Goal: Information Seeking & Learning: Learn about a topic

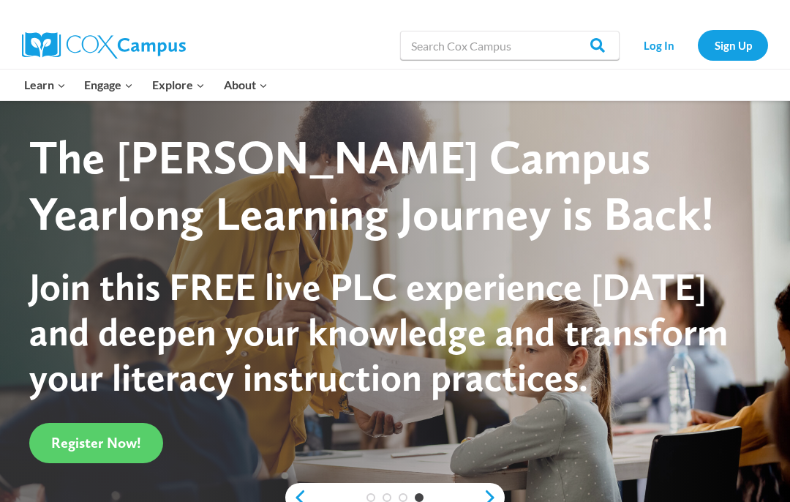
click at [657, 49] on link "Log In" at bounding box center [659, 45] width 64 height 30
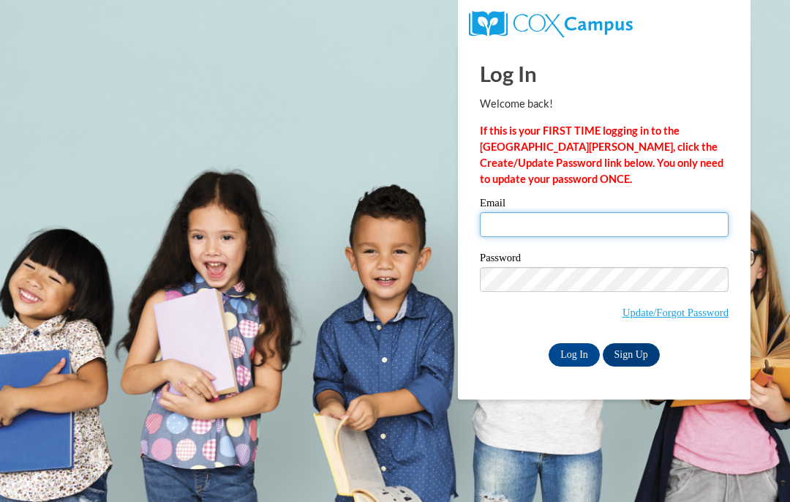
click at [651, 222] on input "Email" at bounding box center [604, 224] width 249 height 25
click at [678, 210] on label "Email" at bounding box center [604, 205] width 249 height 15
click at [678, 212] on input "Email" at bounding box center [604, 224] width 249 height 25
type input "hegolf1@ivytech.edu"
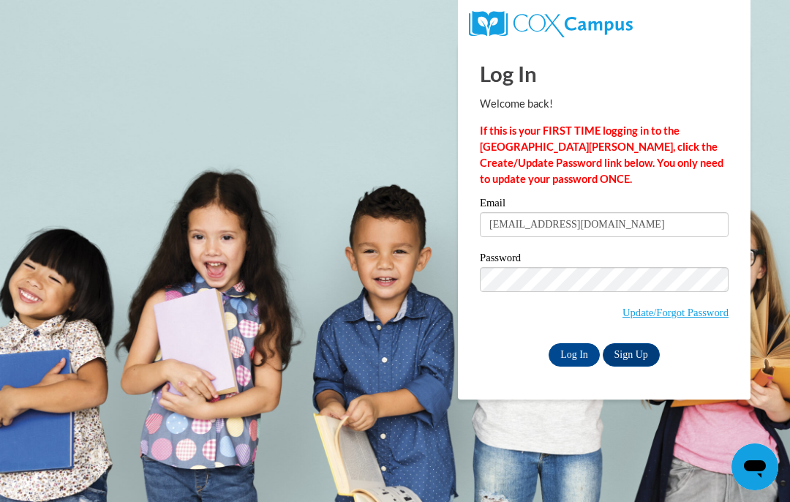
click at [569, 356] on input "Log In" at bounding box center [574, 354] width 51 height 23
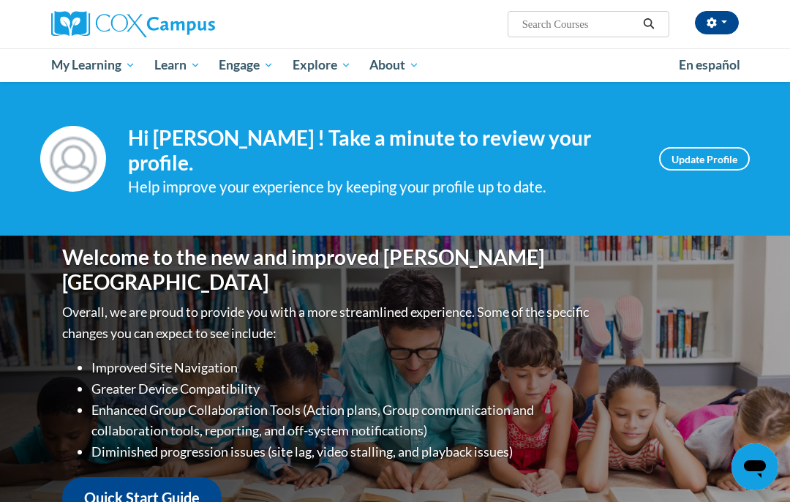
click at [636, 25] on input "Search..." at bounding box center [579, 24] width 117 height 18
type input "Assessing our students"
click at [645, 10] on div "Hallie Egolf (America/Indianapolis UTC-04:00) My Profile Inbox My Transcripts L…" at bounding box center [513, 18] width 473 height 37
click at [649, 23] on icon "Search" at bounding box center [648, 23] width 13 height 11
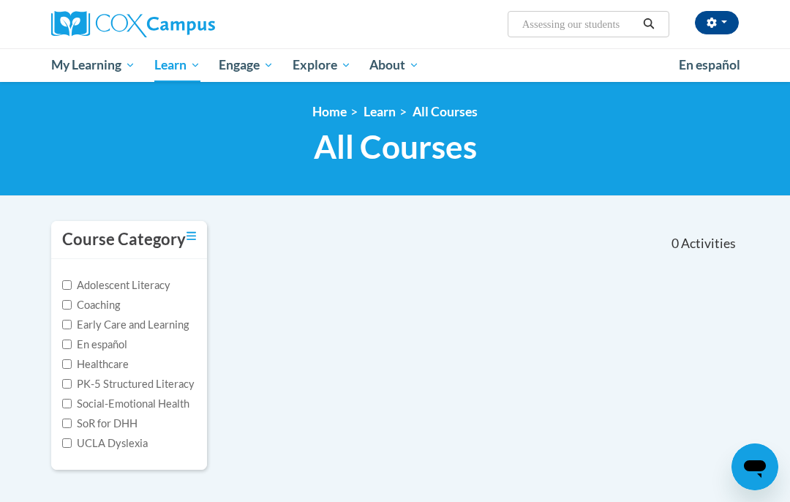
click at [625, 31] on input "Assessing our students" at bounding box center [579, 24] width 117 height 18
click at [588, 23] on input "Assessing our students" at bounding box center [579, 24] width 117 height 18
click at [615, 31] on input "Assessing Our students" at bounding box center [579, 24] width 117 height 18
type input "Assessing Our Students"
click at [655, 21] on icon "Search" at bounding box center [648, 23] width 13 height 11
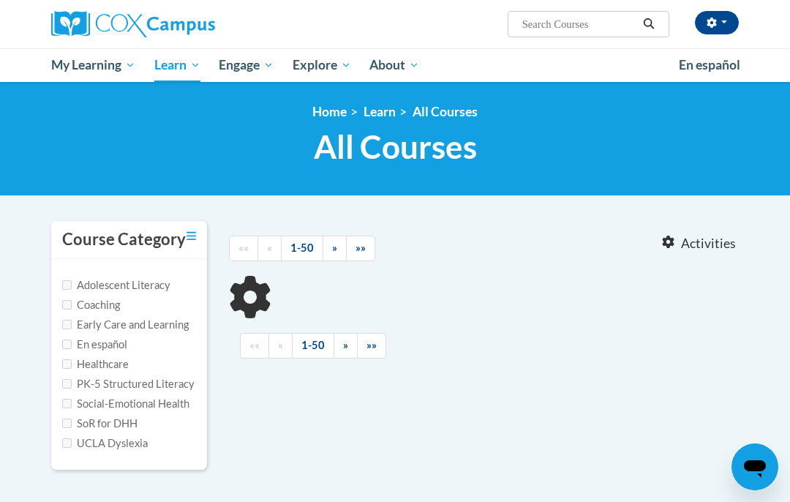
type input "Assessing Our Students"
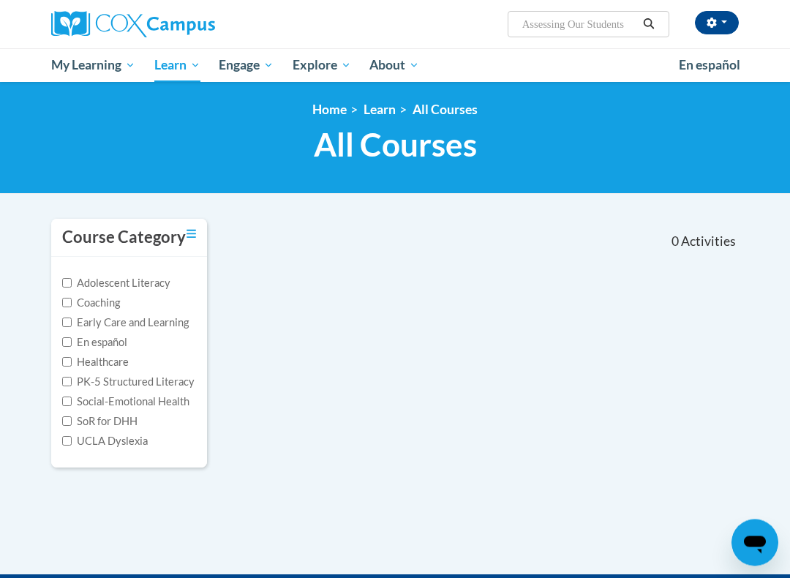
scroll to position [3, 0]
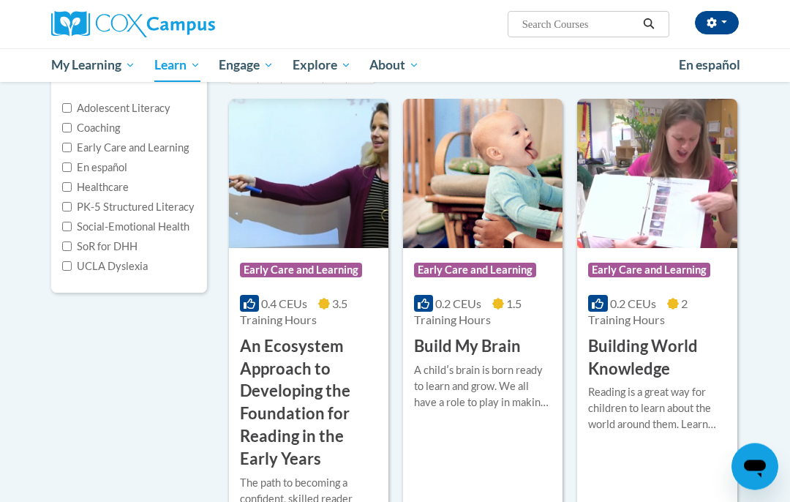
scroll to position [157, 0]
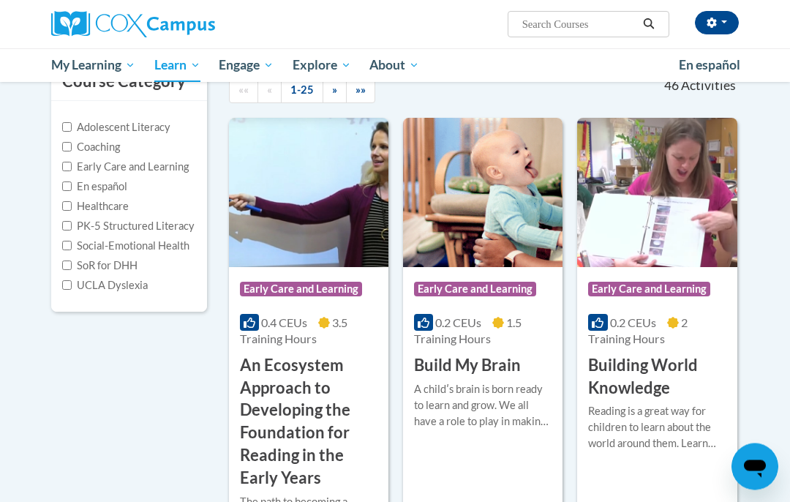
click at [655, 23] on icon "Search" at bounding box center [648, 23] width 13 height 11
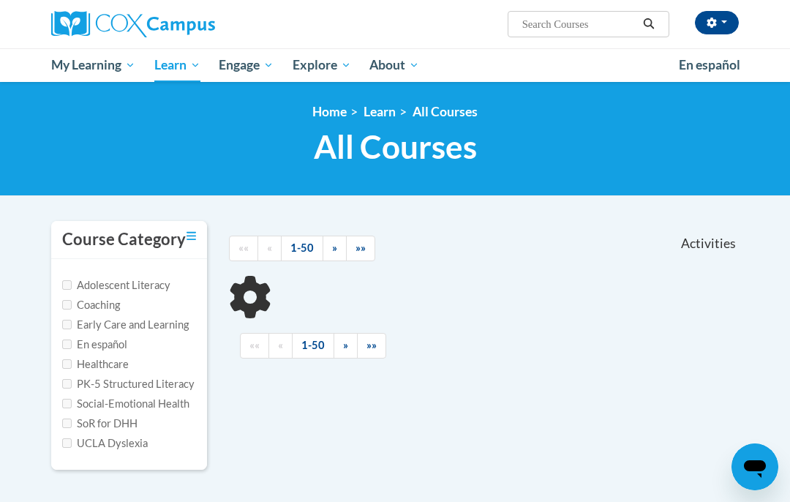
click at [651, 27] on icon "Search" at bounding box center [648, 23] width 13 height 11
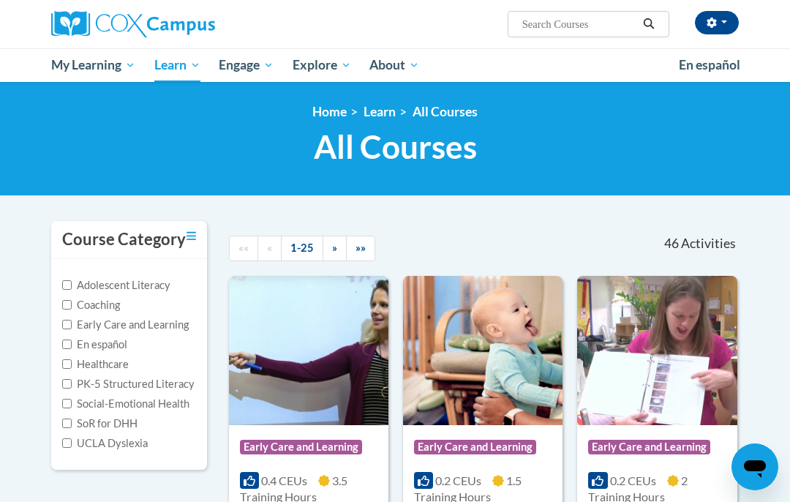
click at [587, 33] on input "Search..." at bounding box center [579, 24] width 117 height 18
type input "Assessing our students"
click at [651, 20] on icon "Search" at bounding box center [648, 23] width 11 height 11
